Goal: Obtain resource: Download file/media

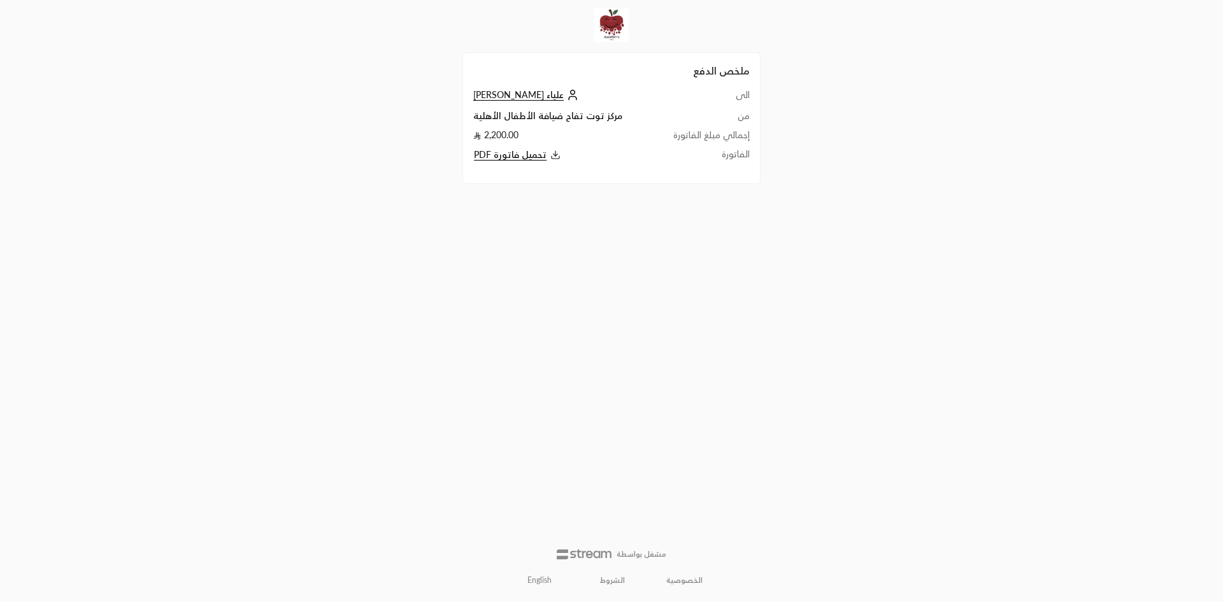
click at [515, 155] on span "تحميل فاتورة PDF" at bounding box center [510, 154] width 73 height 11
